Goal: Communication & Community: Answer question/provide support

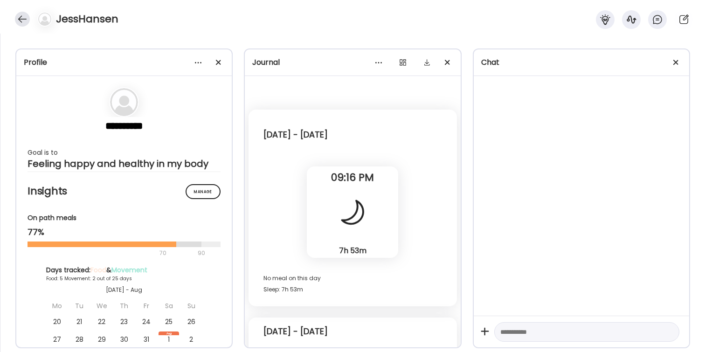
click at [20, 20] on div at bounding box center [22, 19] width 15 height 15
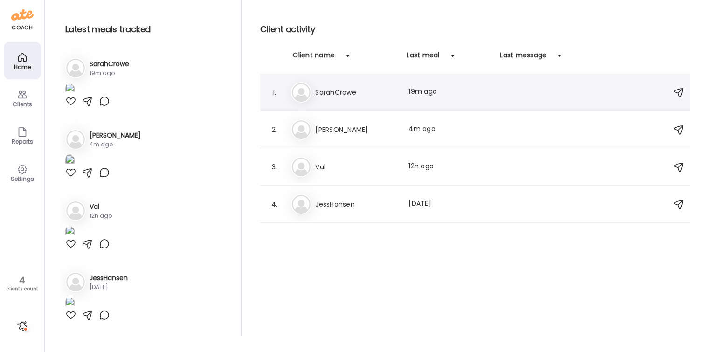
click at [334, 91] on h3 "SarahCrowe" at bounding box center [356, 92] width 82 height 11
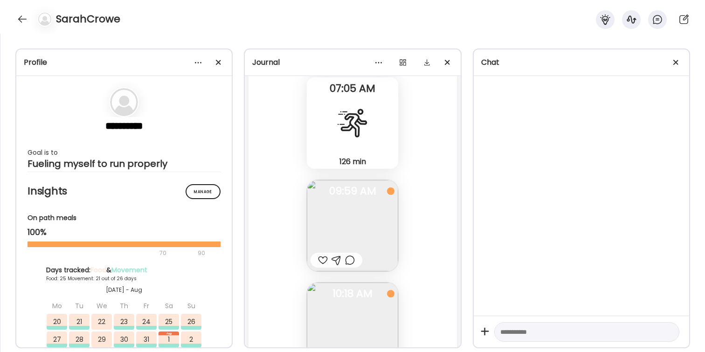
scroll to position [32346, 0]
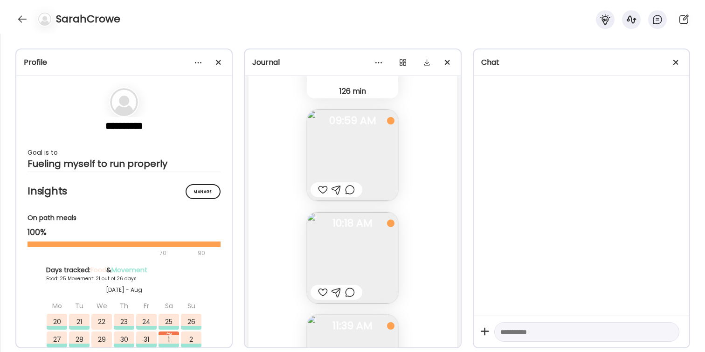
click at [322, 190] on div at bounding box center [323, 189] width 10 height 11
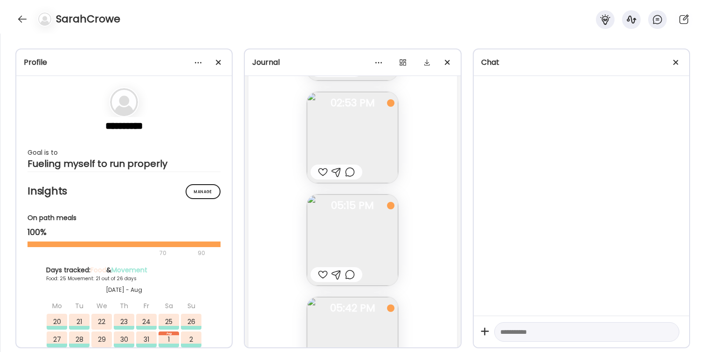
scroll to position [32877, 0]
click at [323, 173] on div at bounding box center [323, 170] width 10 height 11
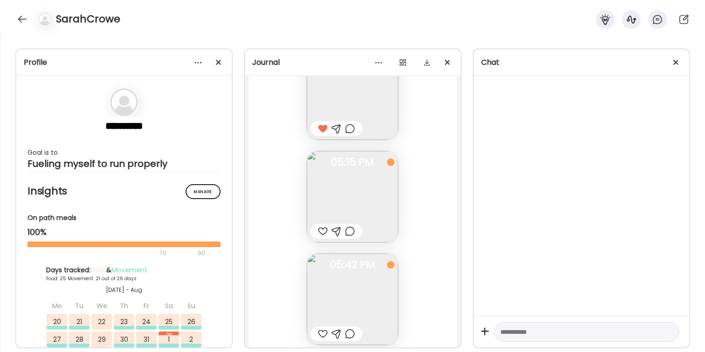
scroll to position [32926, 0]
click at [360, 186] on img at bounding box center [352, 189] width 91 height 91
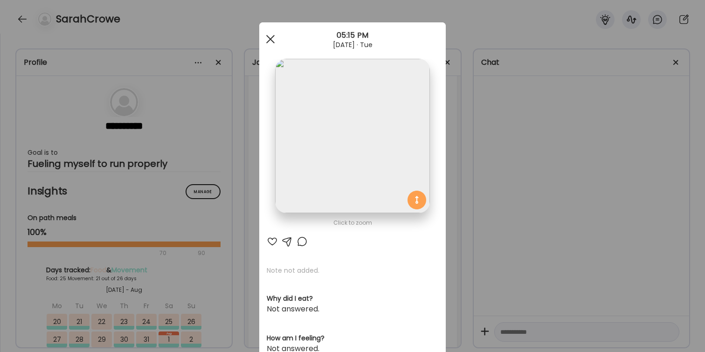
click at [268, 38] on div at bounding box center [270, 39] width 19 height 19
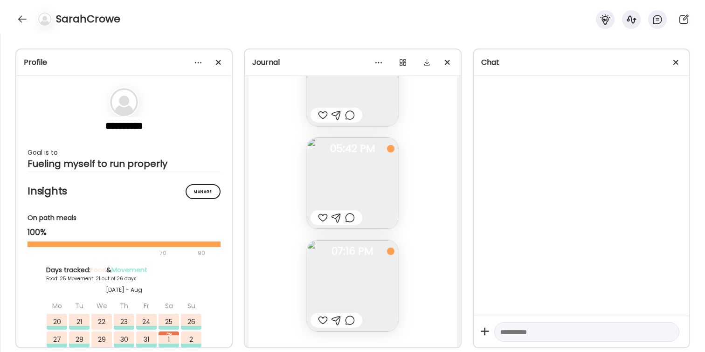
scroll to position [33037, 0]
click at [319, 216] on div at bounding box center [323, 216] width 10 height 11
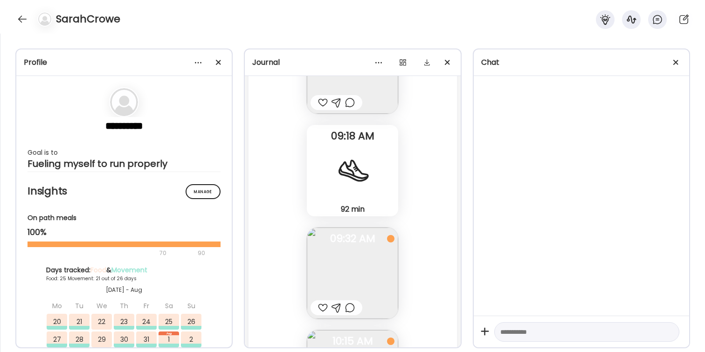
scroll to position [33414, 0]
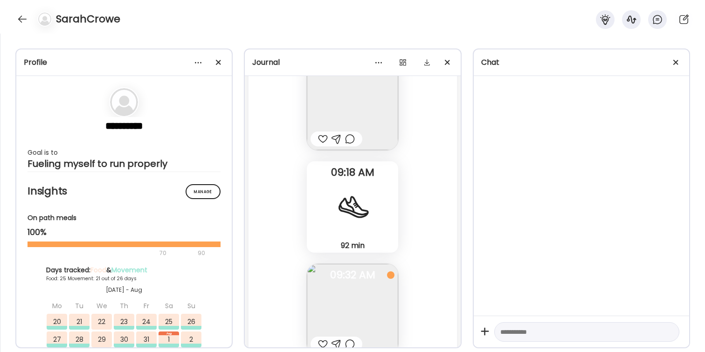
click at [322, 137] on div at bounding box center [323, 138] width 10 height 11
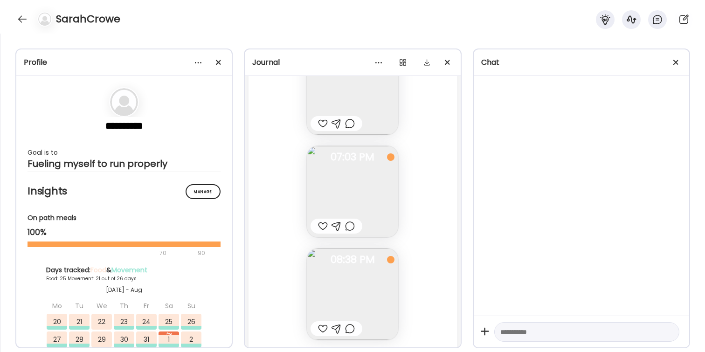
scroll to position [34252, 0]
click at [324, 221] on div at bounding box center [323, 222] width 10 height 11
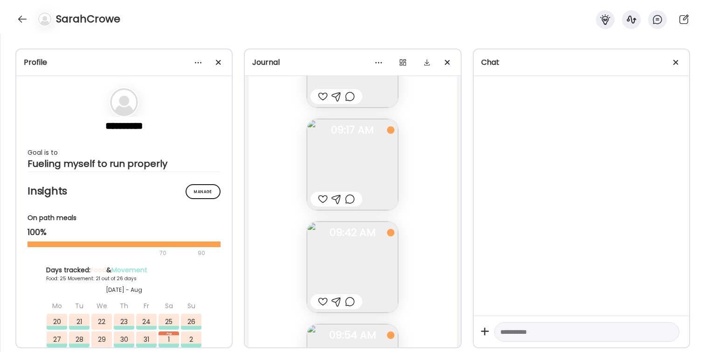
click at [323, 201] on div at bounding box center [323, 198] width 10 height 11
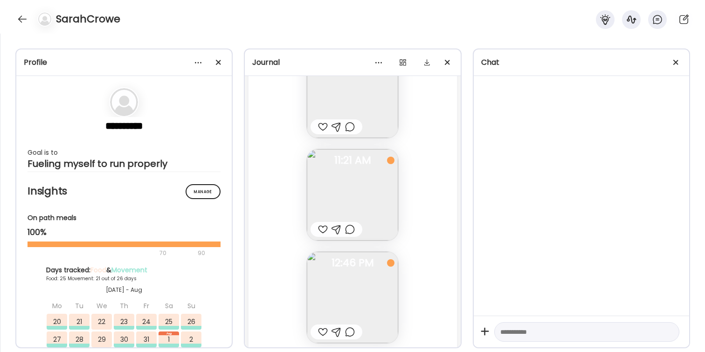
scroll to position [34992, 0]
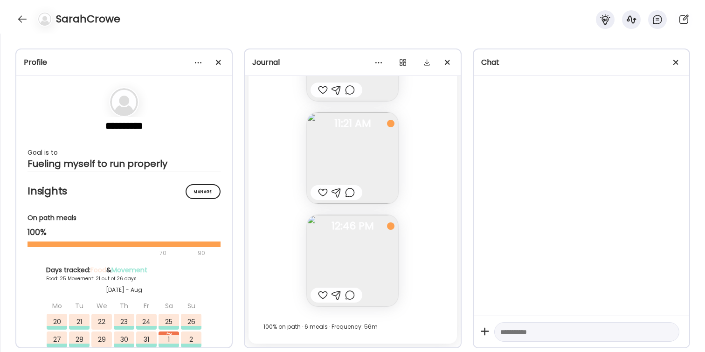
click at [352, 268] on img at bounding box center [352, 260] width 91 height 91
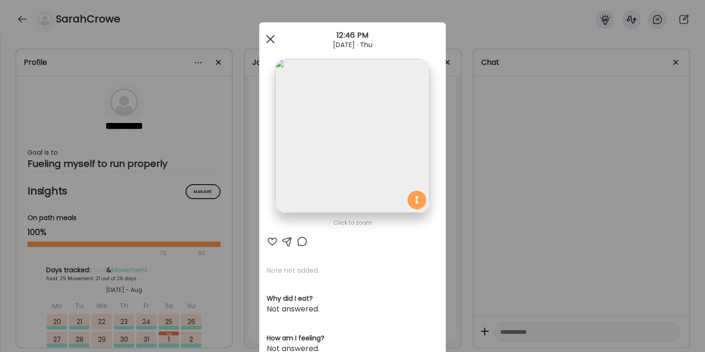
click at [271, 38] on span at bounding box center [270, 39] width 8 height 8
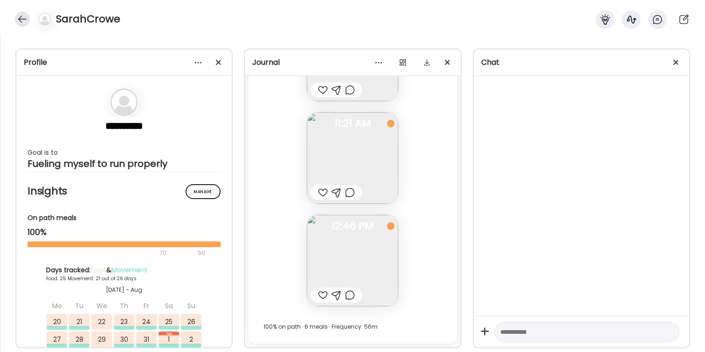
click at [23, 17] on div at bounding box center [22, 19] width 15 height 15
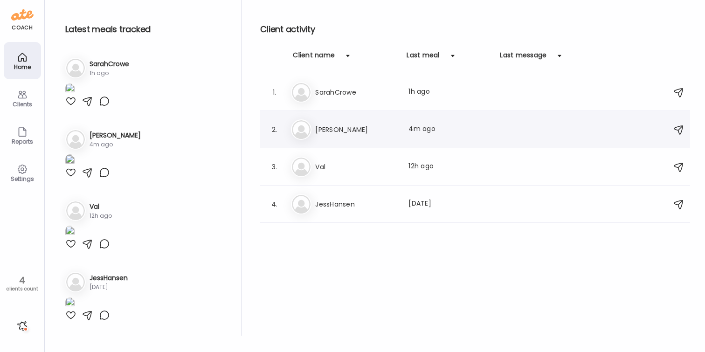
click at [359, 130] on h3 "[PERSON_NAME]" at bounding box center [356, 129] width 82 height 11
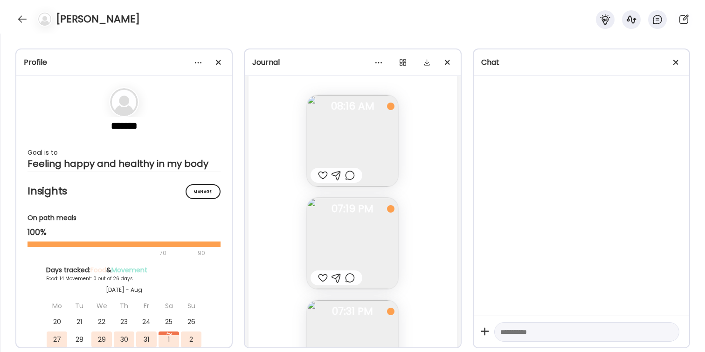
scroll to position [4747, 0]
click at [322, 179] on div at bounding box center [323, 178] width 10 height 11
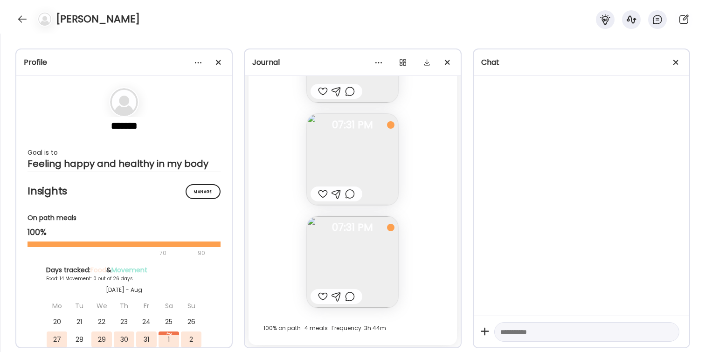
scroll to position [4939, 0]
click at [355, 273] on img at bounding box center [352, 260] width 91 height 91
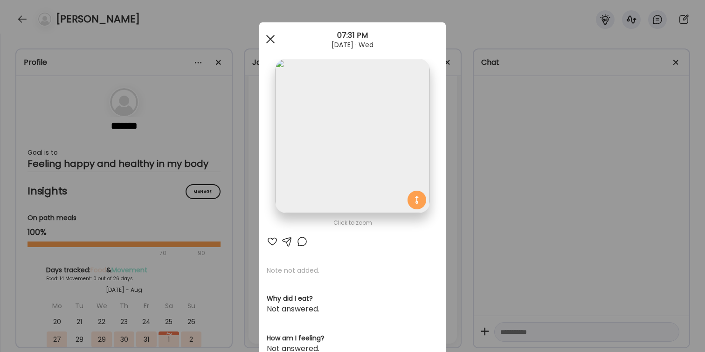
click at [272, 38] on div at bounding box center [270, 39] width 19 height 19
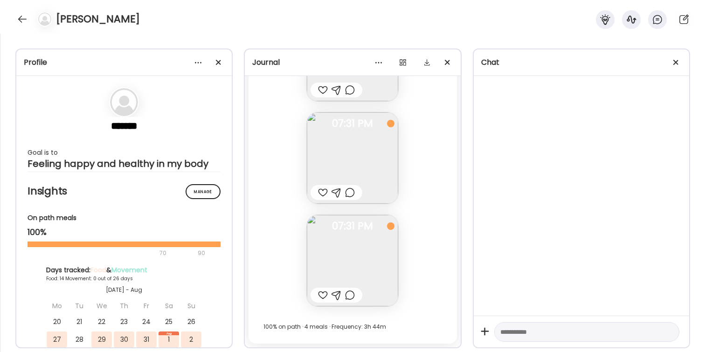
click at [322, 299] on div at bounding box center [323, 294] width 10 height 11
click at [18, 18] on div at bounding box center [22, 19] width 15 height 15
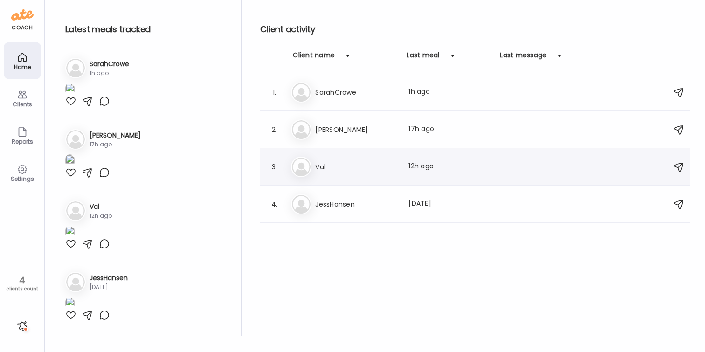
click at [332, 170] on h3 "Val" at bounding box center [356, 166] width 82 height 11
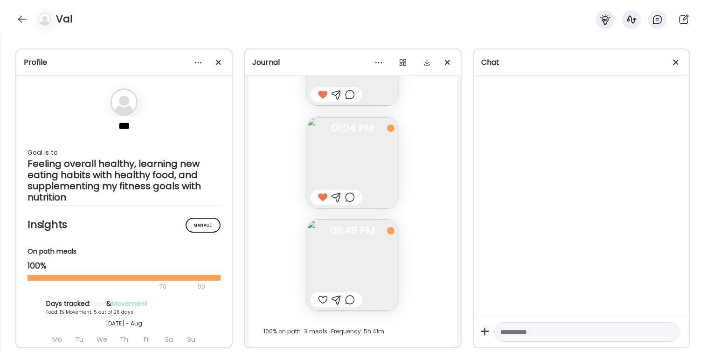
scroll to position [5925, 0]
click at [322, 292] on div at bounding box center [323, 294] width 10 height 11
click at [348, 297] on div at bounding box center [350, 294] width 10 height 11
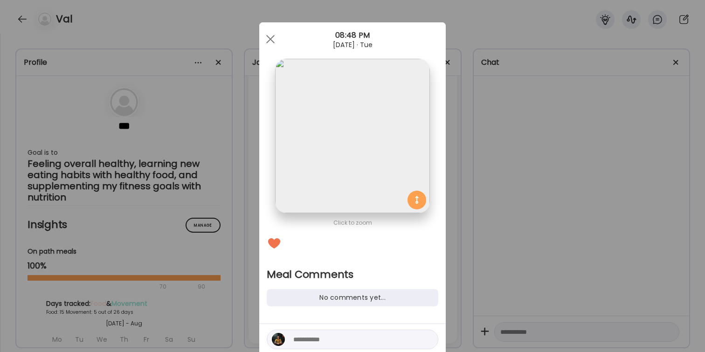
click at [310, 332] on div at bounding box center [352, 339] width 171 height 20
click at [310, 336] on textarea at bounding box center [356, 339] width 126 height 11
type textarea "*********"
click at [390, 339] on div at bounding box center [427, 339] width 13 height 13
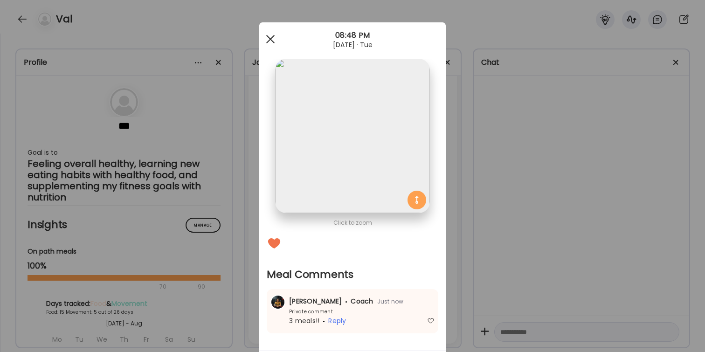
click at [271, 37] on div at bounding box center [270, 39] width 19 height 19
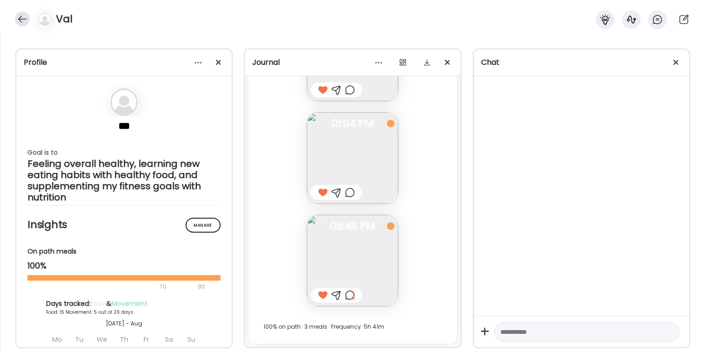
click at [16, 19] on div at bounding box center [22, 19] width 15 height 15
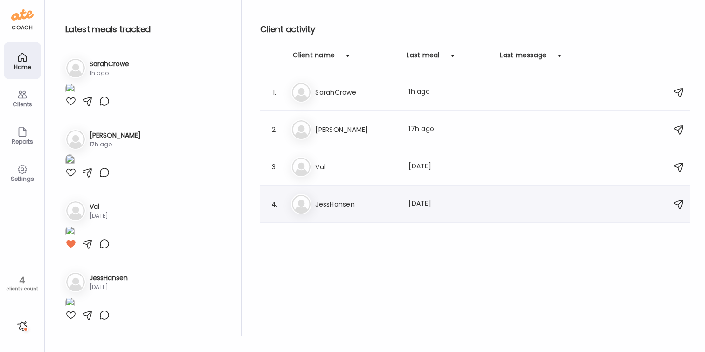
click at [340, 198] on div "Je JessHansen Last meal: [DATE]" at bounding box center [476, 204] width 371 height 21
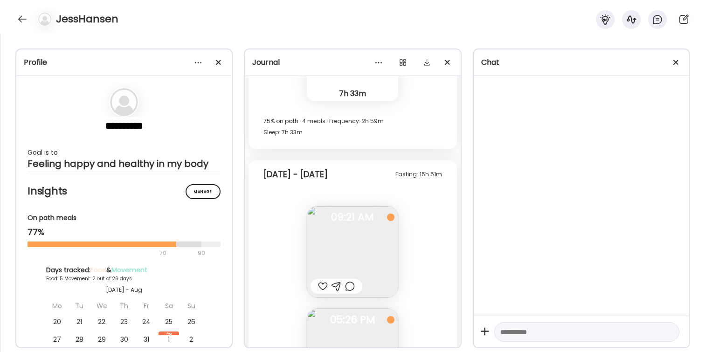
scroll to position [2564, 0]
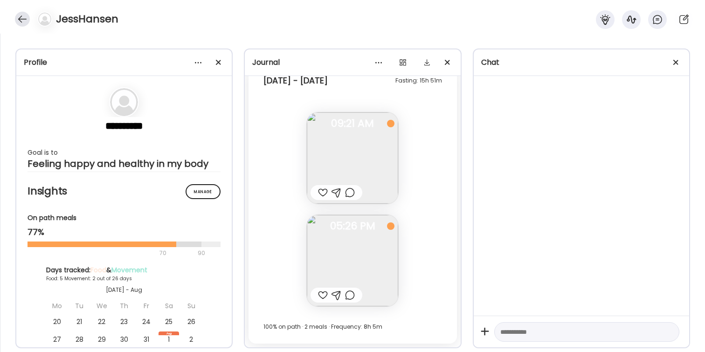
click at [18, 19] on div at bounding box center [22, 19] width 15 height 15
